Goal: Obtain resource: Obtain resource

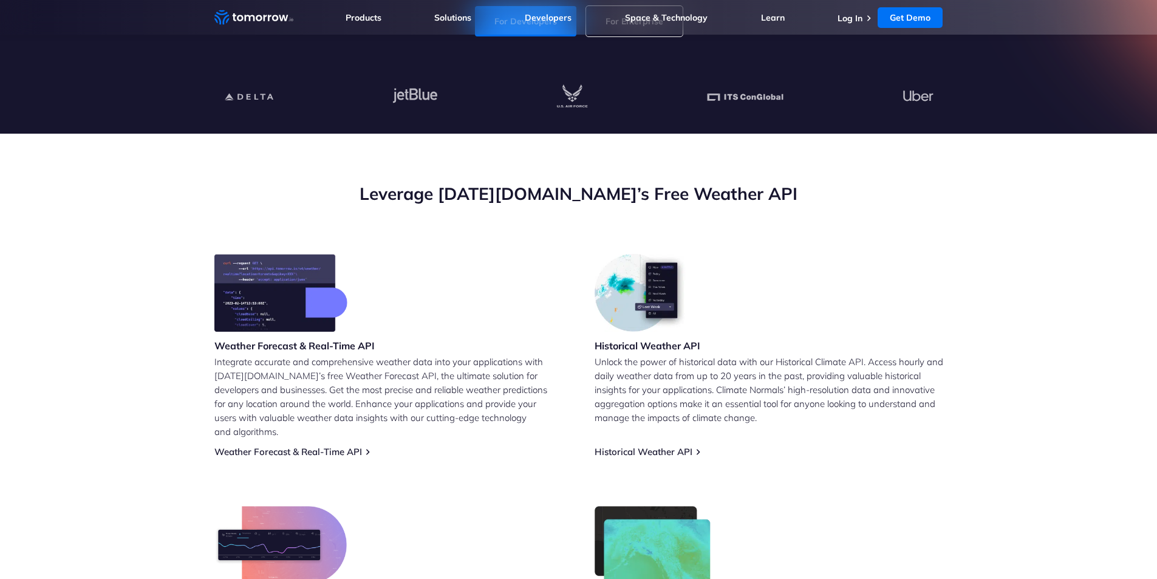
scroll to position [364, 0]
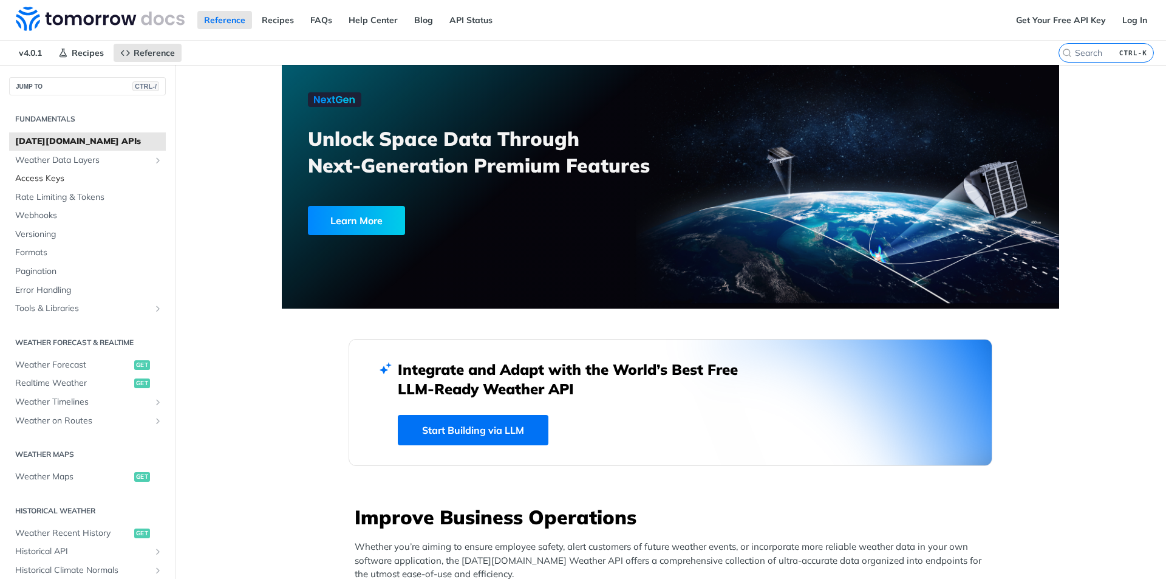
click at [75, 175] on span "Access Keys" at bounding box center [89, 179] width 148 height 12
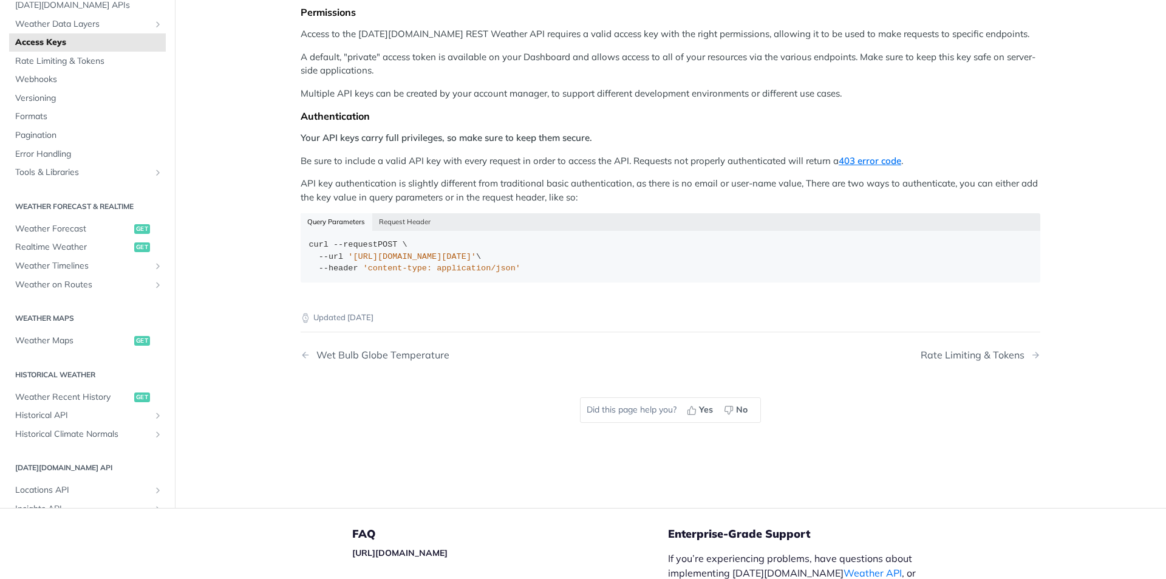
scroll to position [182, 0]
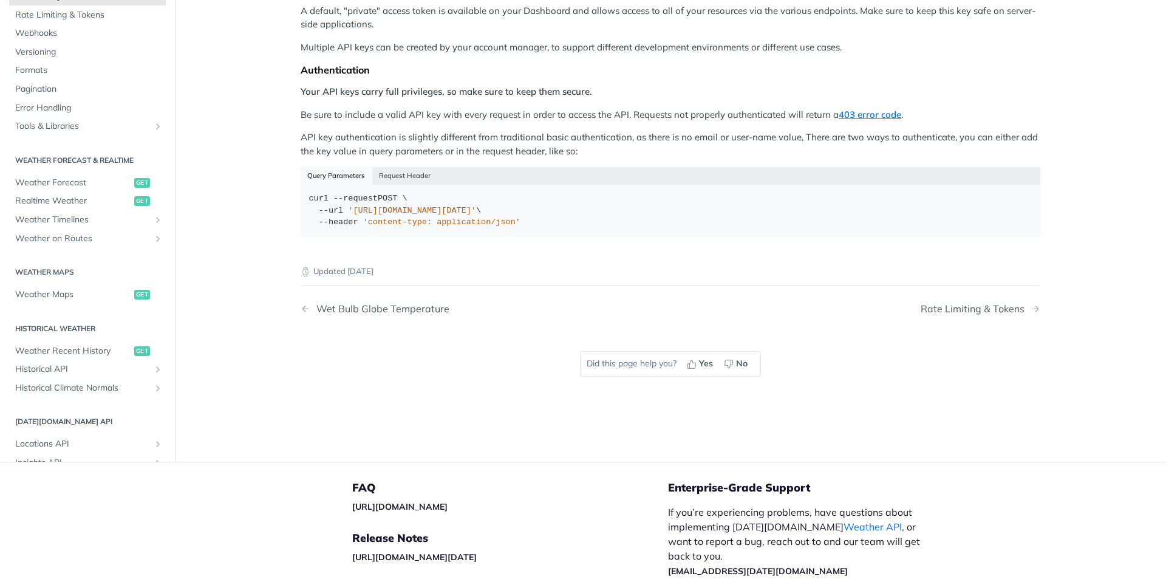
click at [570, 248] on div "Updated [DATE]" at bounding box center [671, 261] width 740 height 32
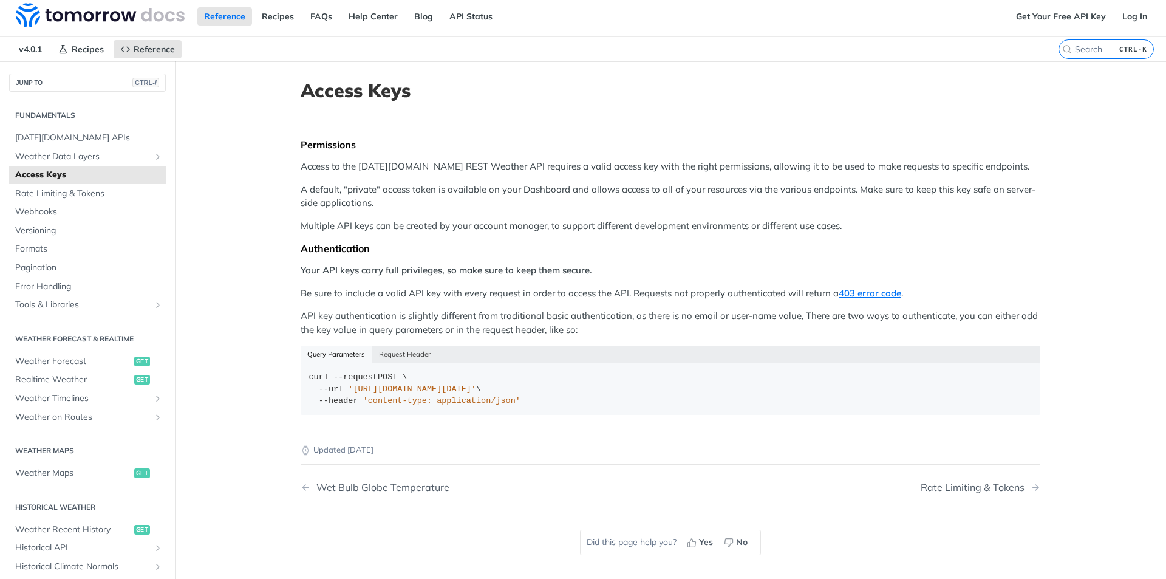
scroll to position [0, 0]
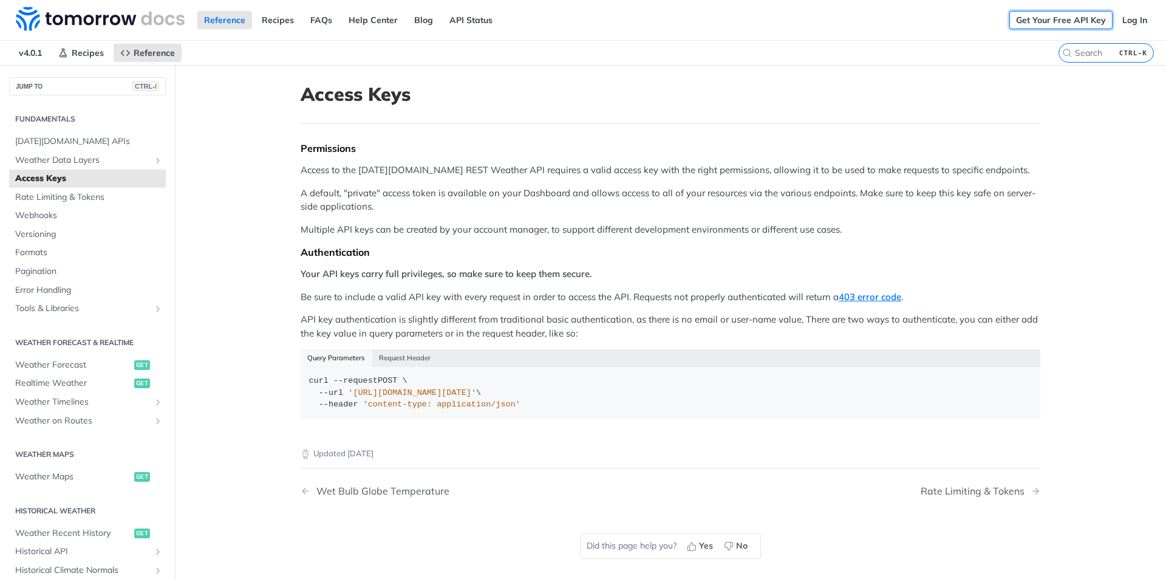
click at [1081, 15] on link "Get Your Free API Key" at bounding box center [1061, 20] width 103 height 18
